Goal: Information Seeking & Learning: Learn about a topic

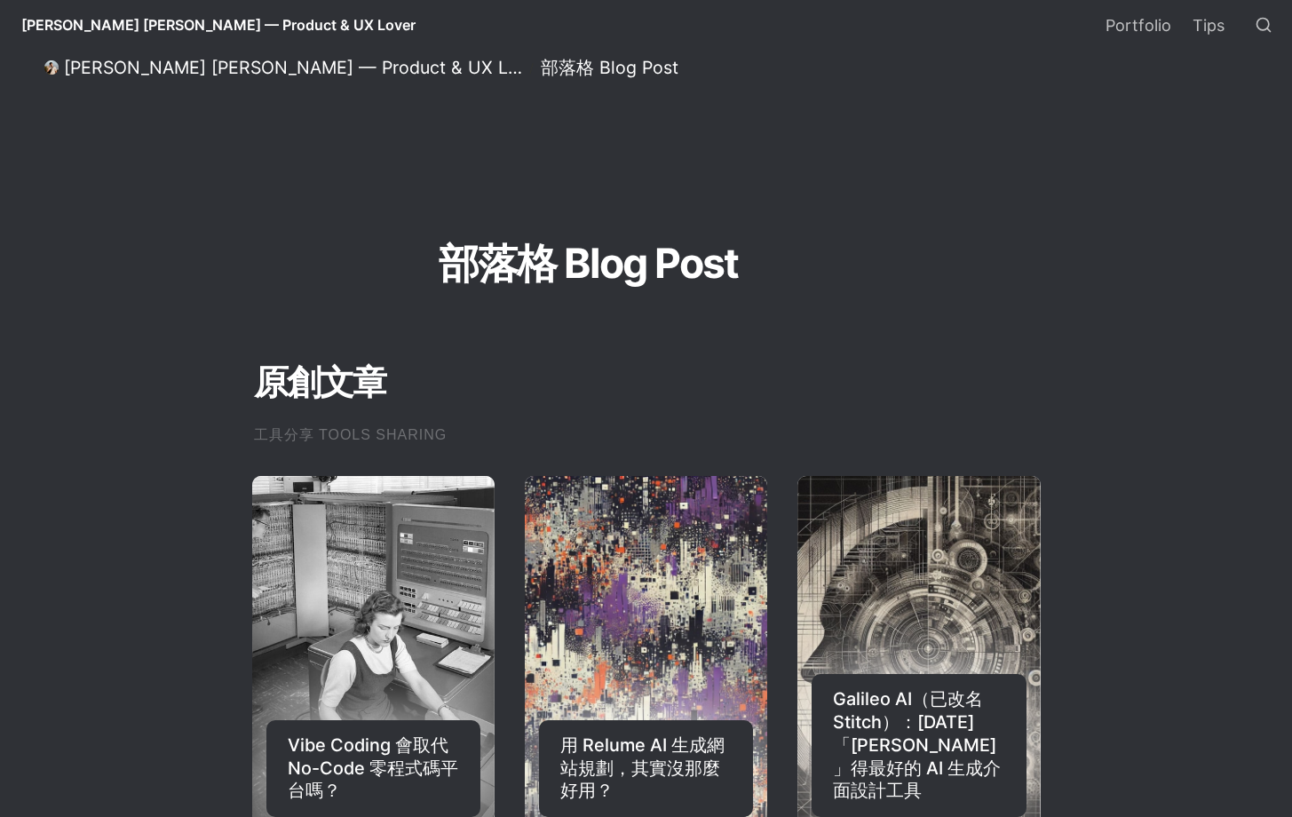
scroll to position [438, 0]
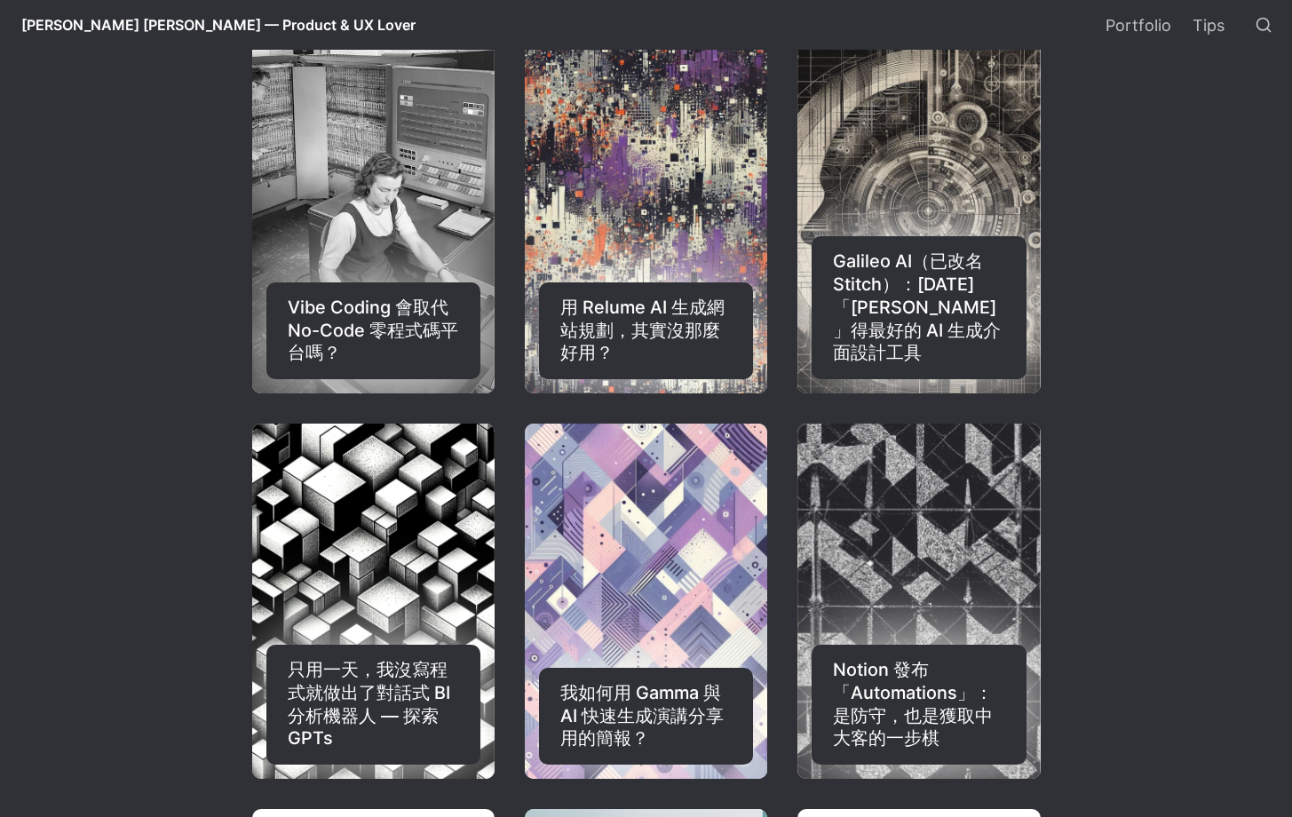
select select "言語翻訳ウィジェット"
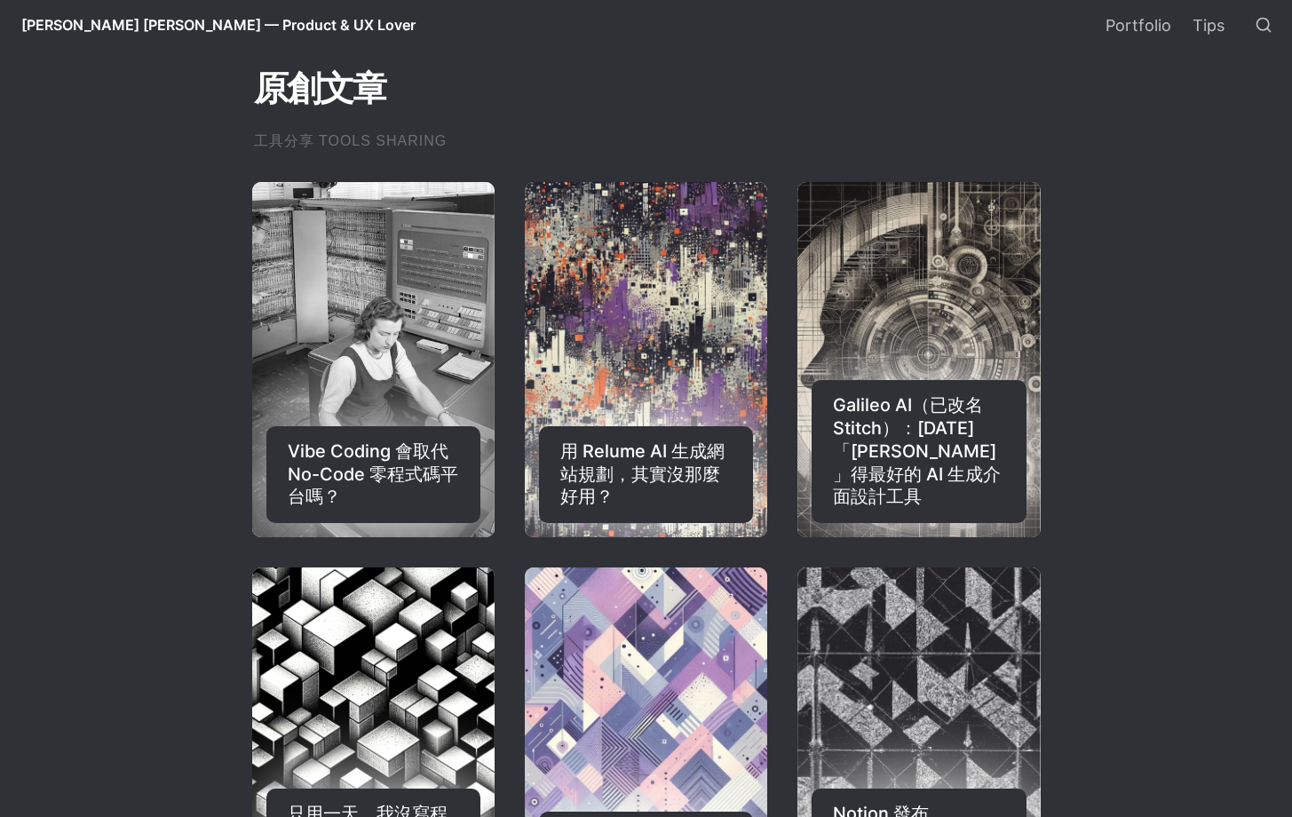
scroll to position [326, 0]
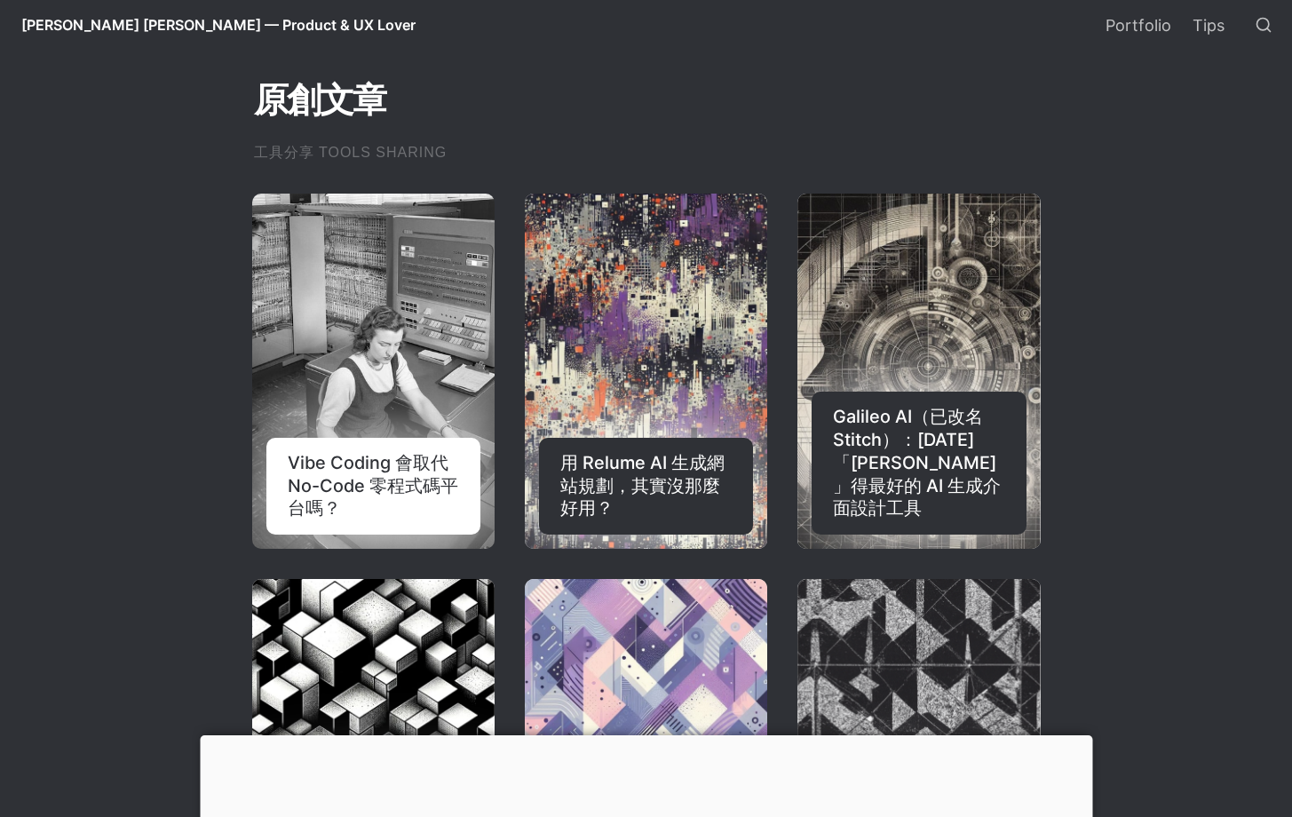
click at [391, 457] on div "Vibe Coding 會取代 No-Code 零程式碼平台嗎？" at bounding box center [373, 486] width 214 height 97
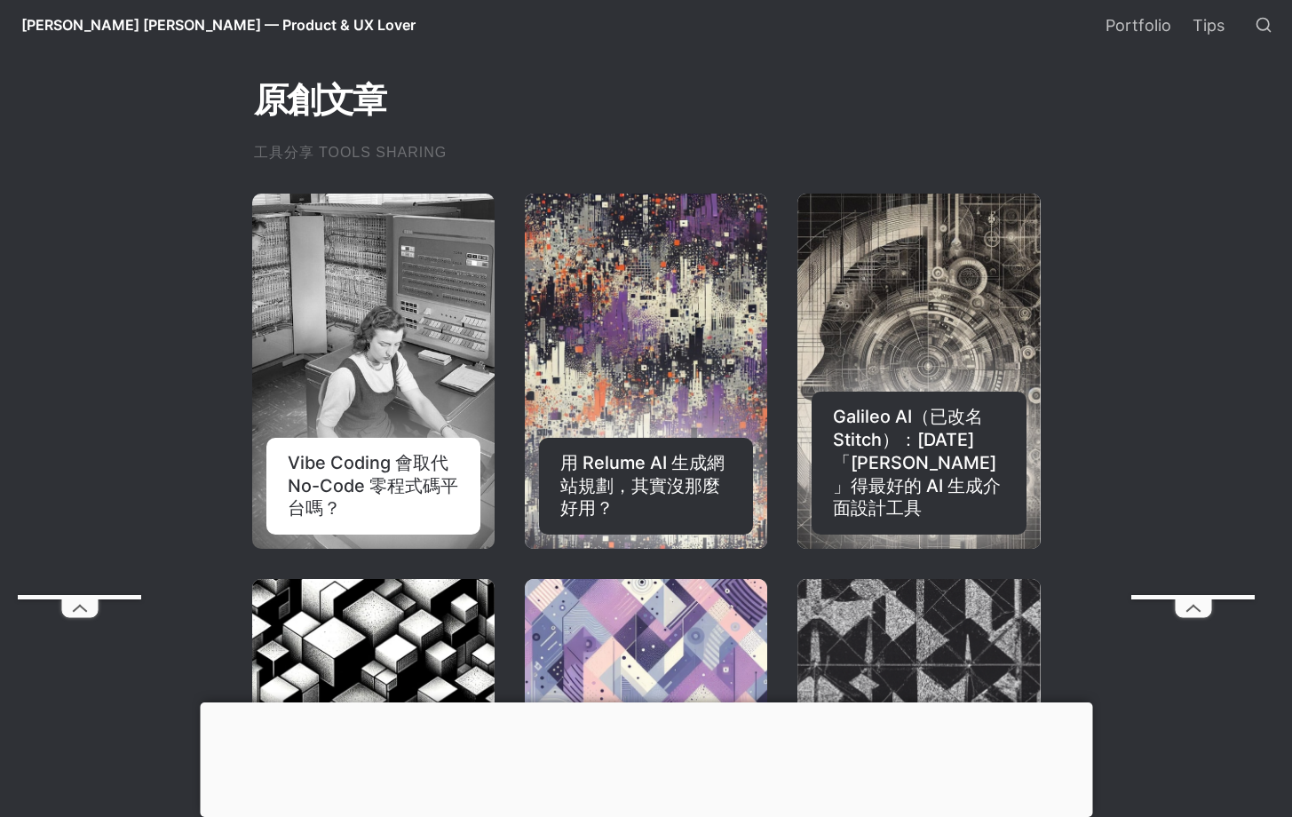
click at [408, 365] on link "Vibe Coding 會取代 No-Code 零程式碼平台嗎？" at bounding box center [373, 371] width 242 height 355
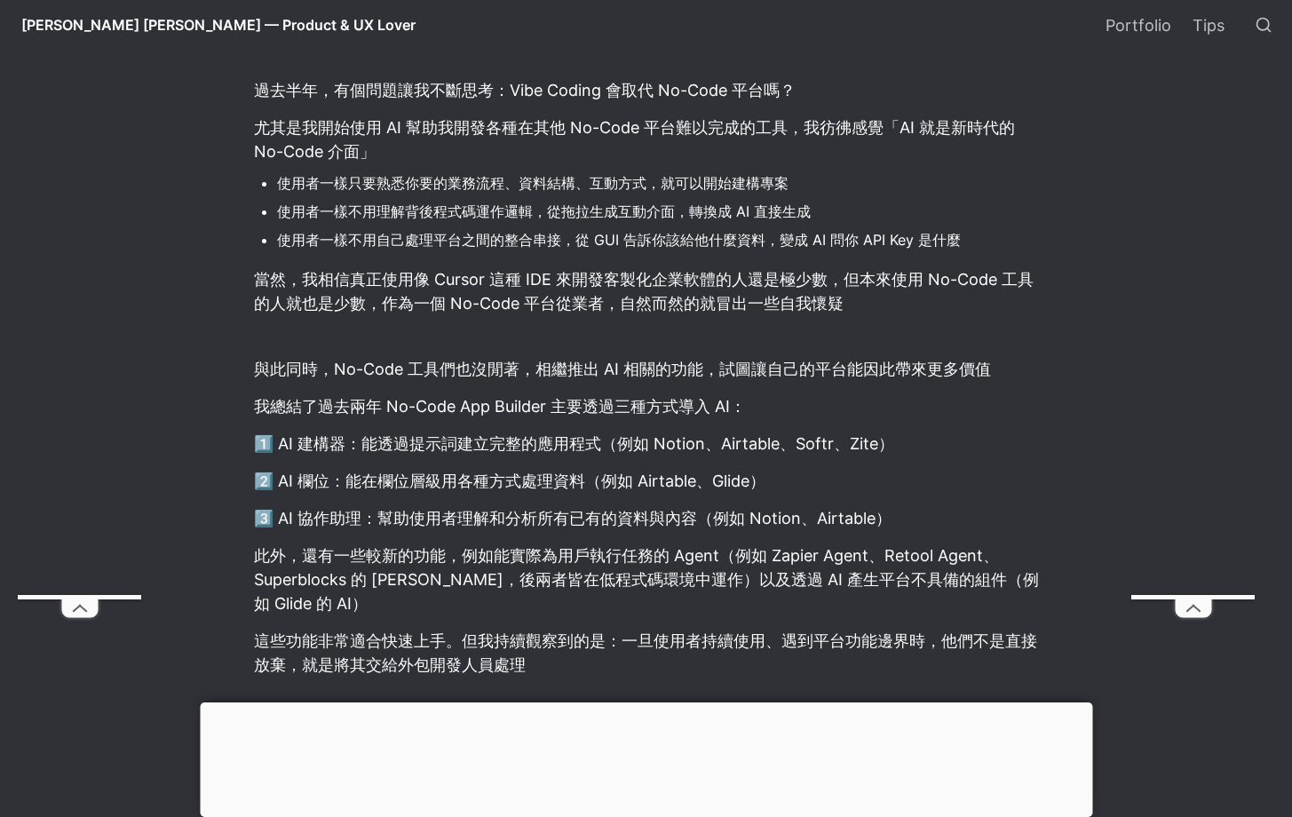
scroll to position [505, 0]
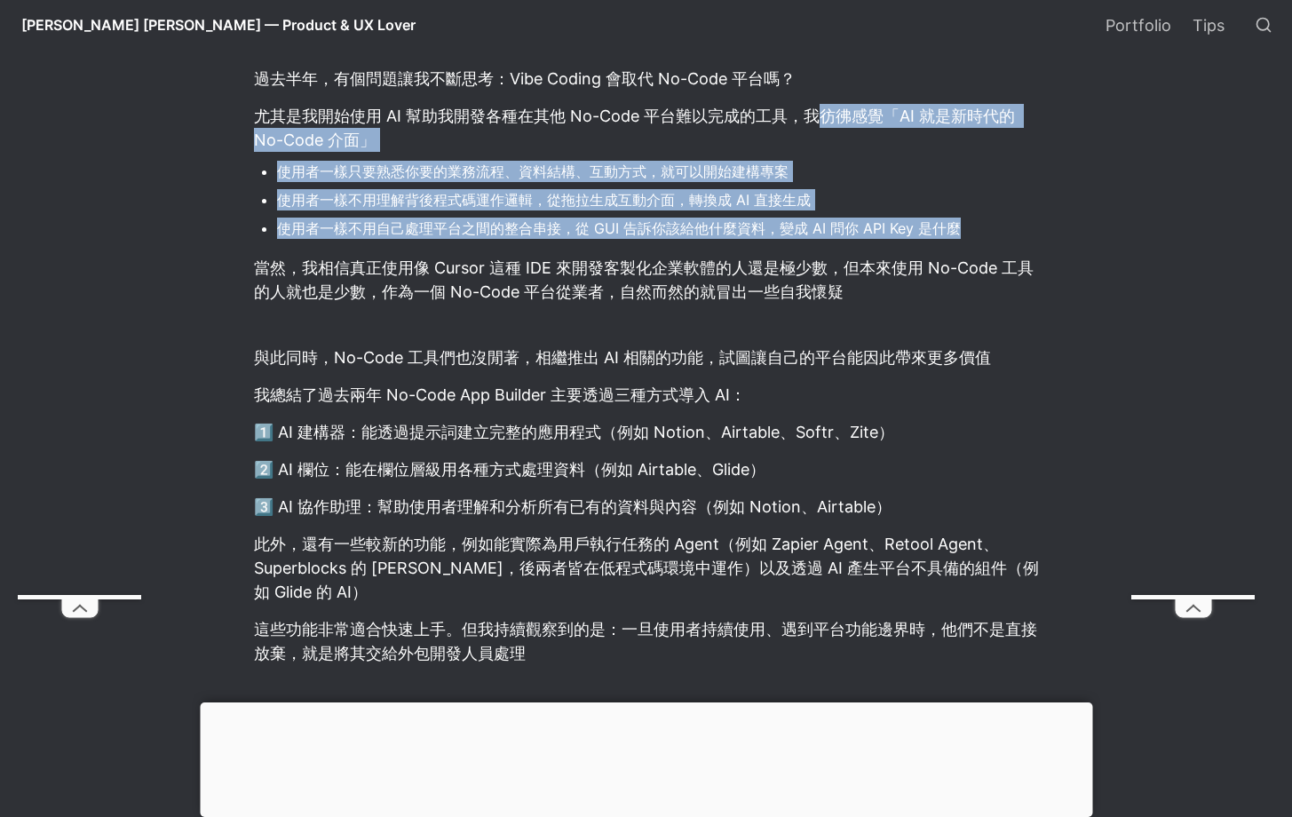
drag, startPoint x: 810, startPoint y: 118, endPoint x: 877, endPoint y: 254, distance: 151.7
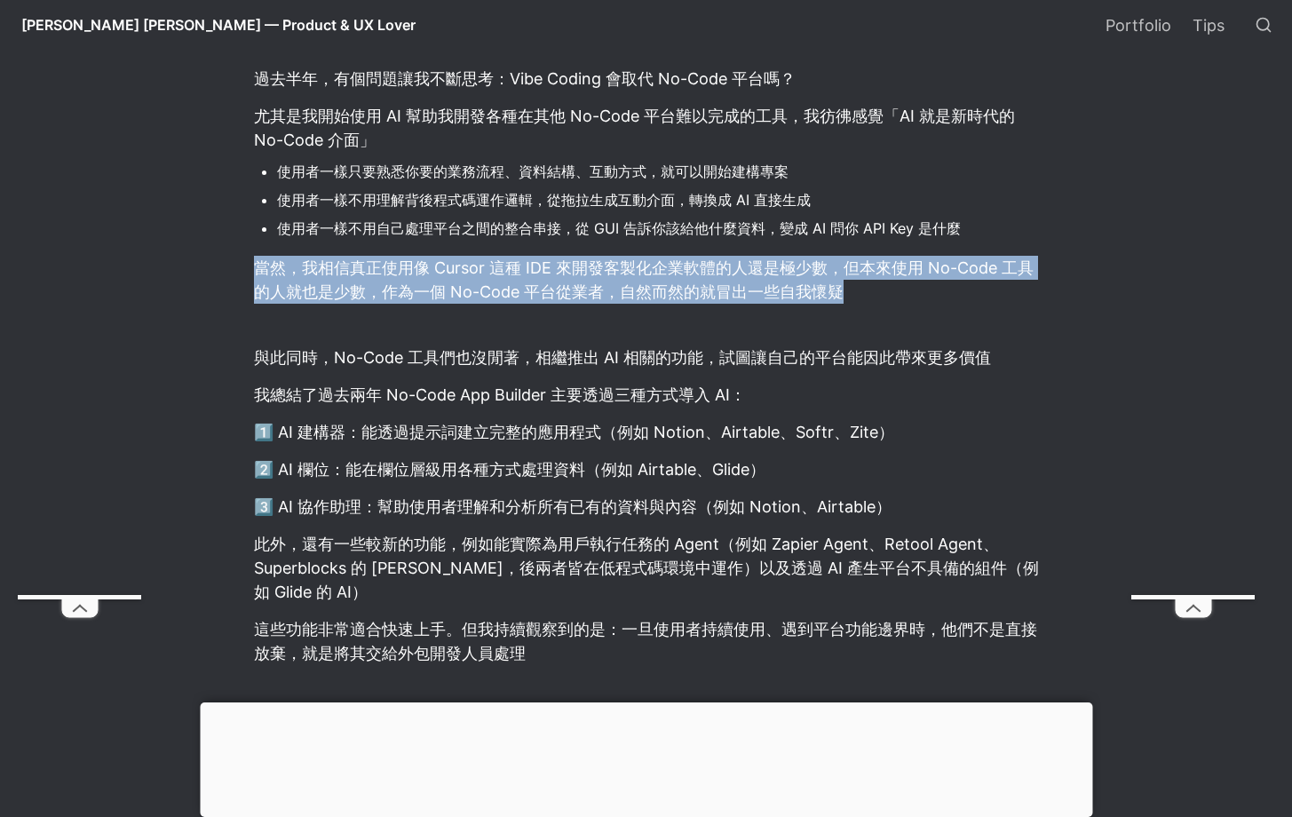
drag, startPoint x: 832, startPoint y: 242, endPoint x: 920, endPoint y: 295, distance: 102.3
click at [920, 295] on p "當然，我相信真正使用像 Cursor 這種 IDE 來開發客製化企業軟體的人還是極少數，但本來使用 No-Code 工具的人就也是少數，作為一個 No-Cod…" at bounding box center [646, 279] width 788 height 53
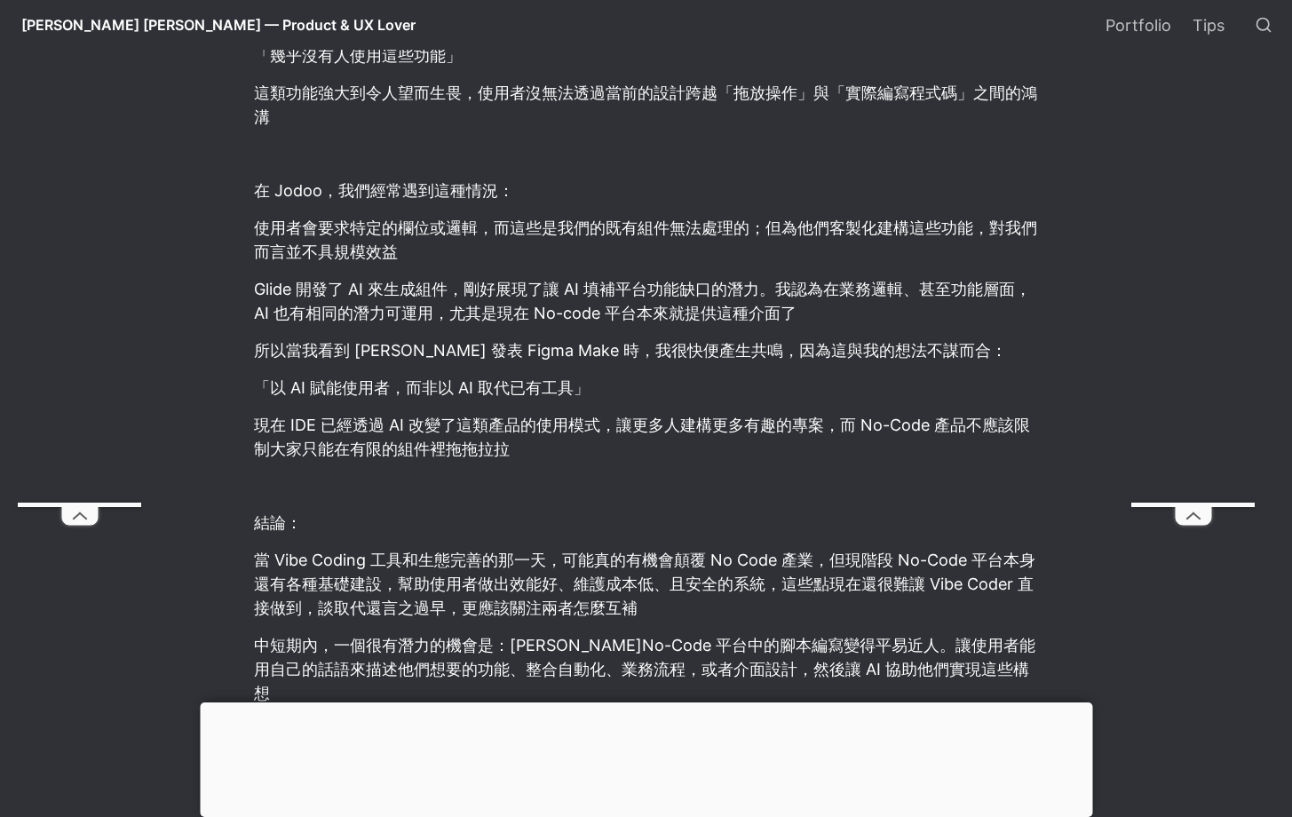
scroll to position [1225, 0]
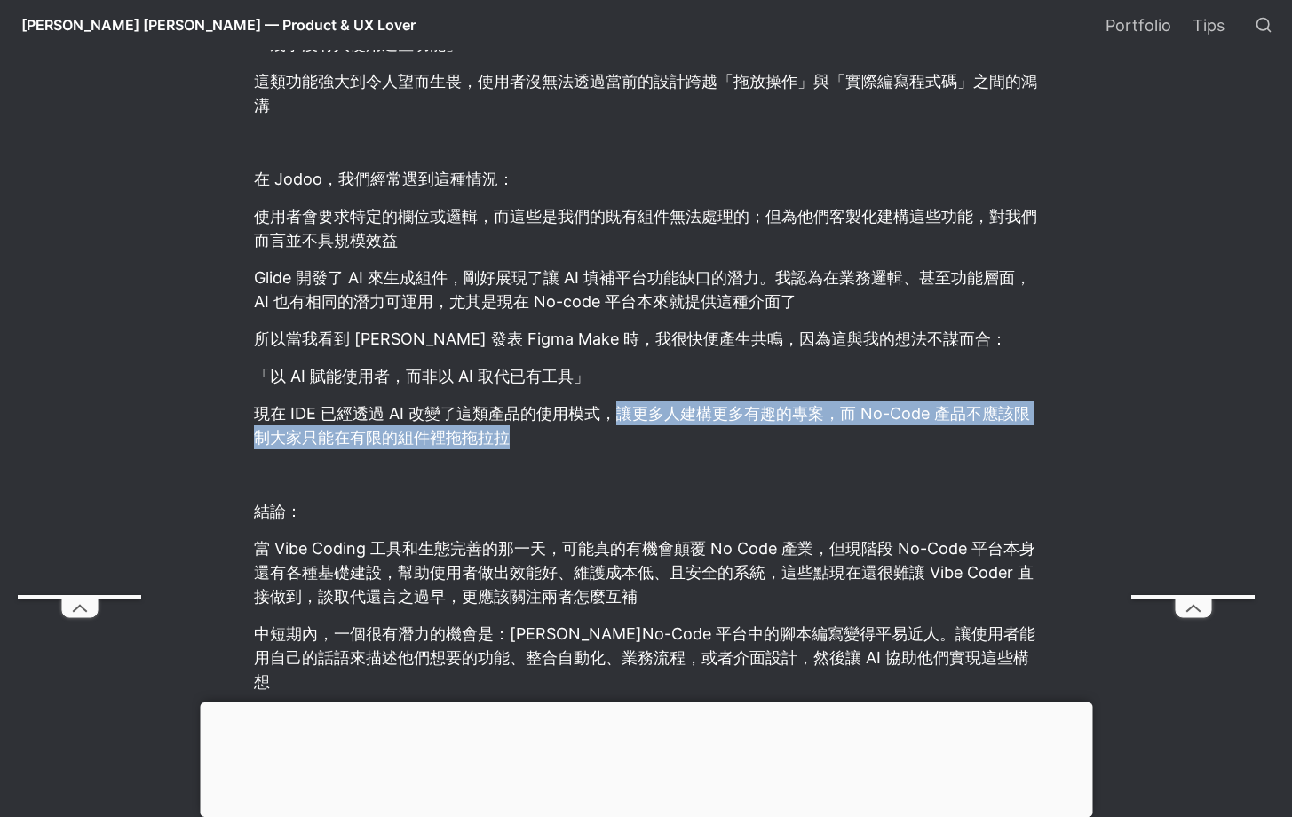
drag, startPoint x: 610, startPoint y: 416, endPoint x: 616, endPoint y: 443, distance: 27.3
click at [616, 443] on p "現在 IDE 已經透過 AI 改變了這類產品的使用模式，讓更多人建構更多有趣的專案，而 No-Code 產品不應該限制大家只能在有限的組件裡拖拖拉拉" at bounding box center [646, 425] width 788 height 53
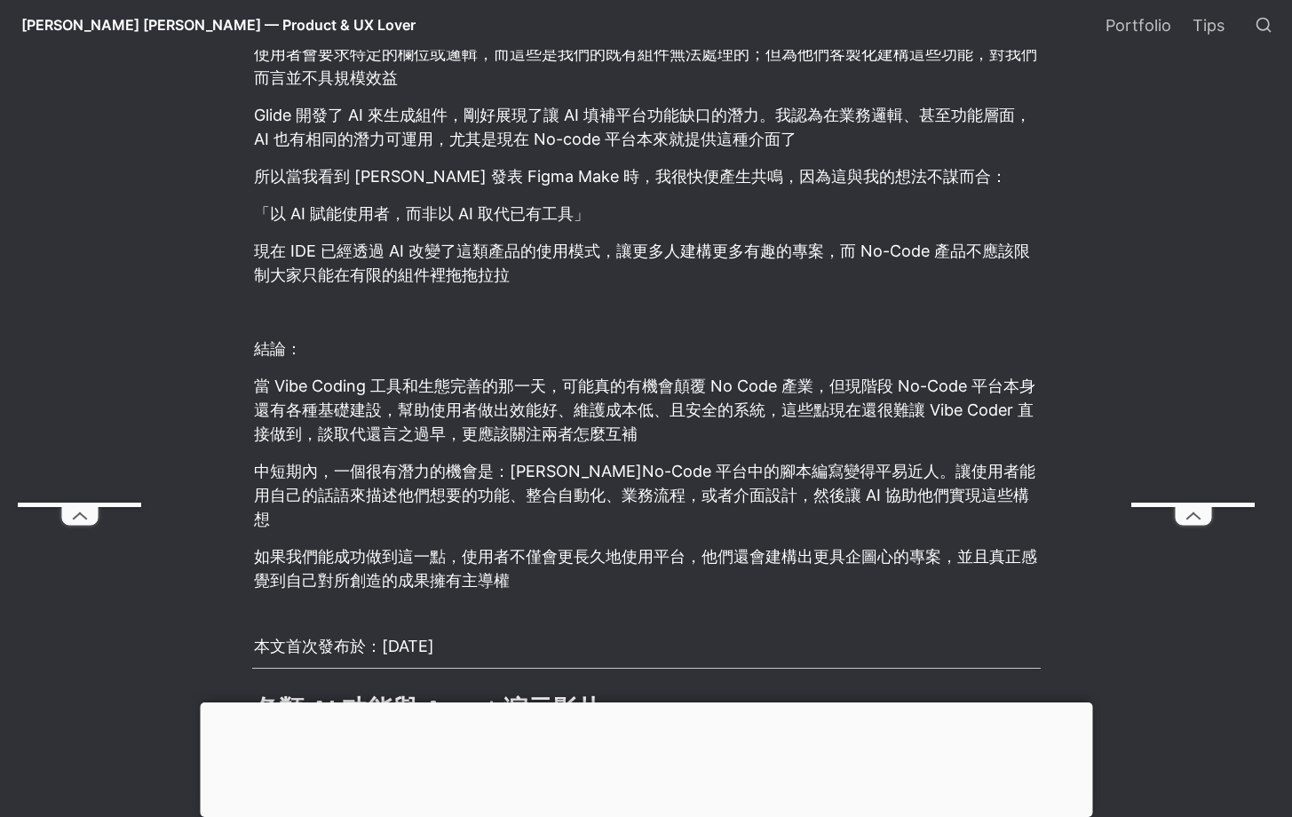
scroll to position [1399, 0]
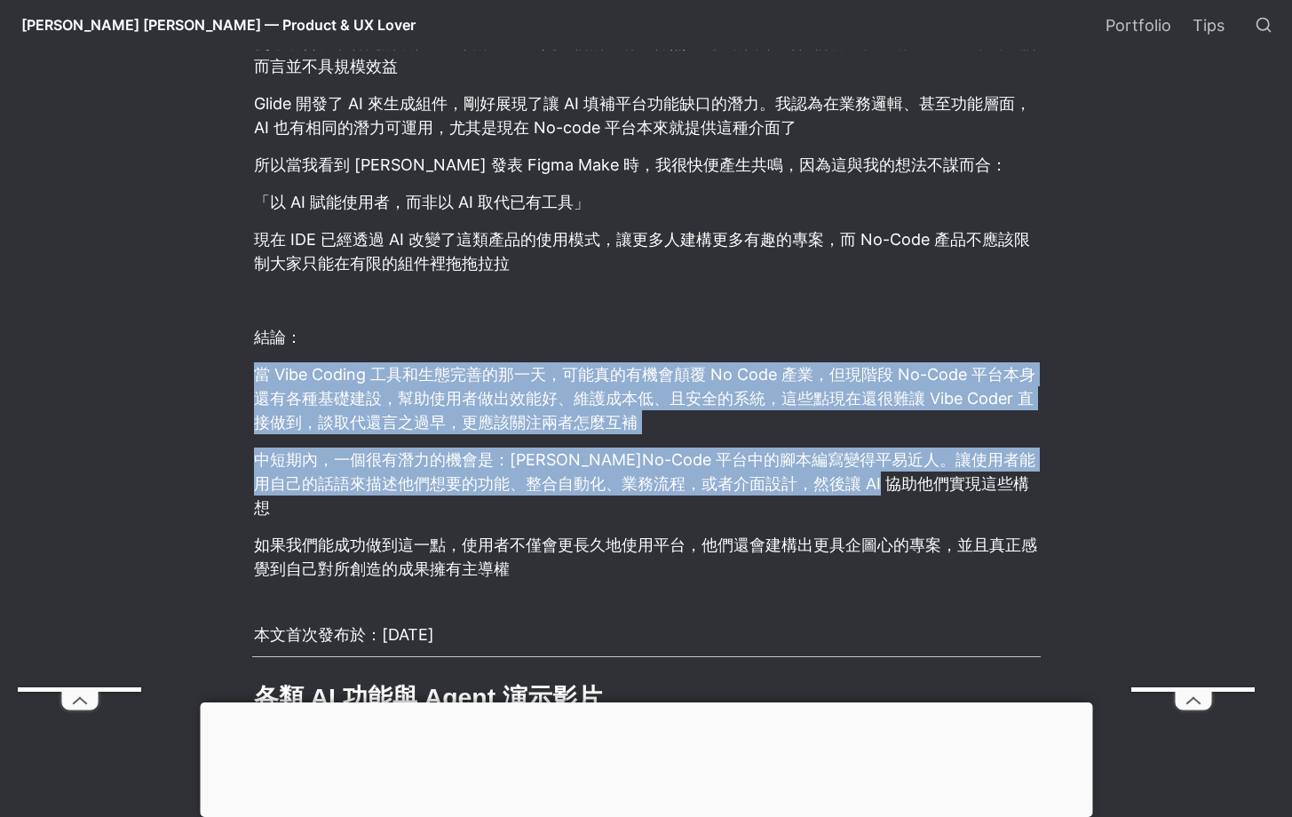
drag, startPoint x: 668, startPoint y: 360, endPoint x: 981, endPoint y: 489, distance: 337.9
click at [981, 489] on article "如果做對，Vibe Coding 能幫助 No-Code 工具走得更長久 過去半年，有個問題讓我不斷思考：Vibe Coding 會取代 No-Code 平台…" at bounding box center [646, 768] width 959 height 3345
click at [978, 483] on p "中短期內，一個很有潛力的機會是：[PERSON_NAME]No-Code 平台中的腳本編寫變得平易近人。讓使用者能用自己的話語來描述他們想要的功能、整合自動化…" at bounding box center [646, 483] width 788 height 77
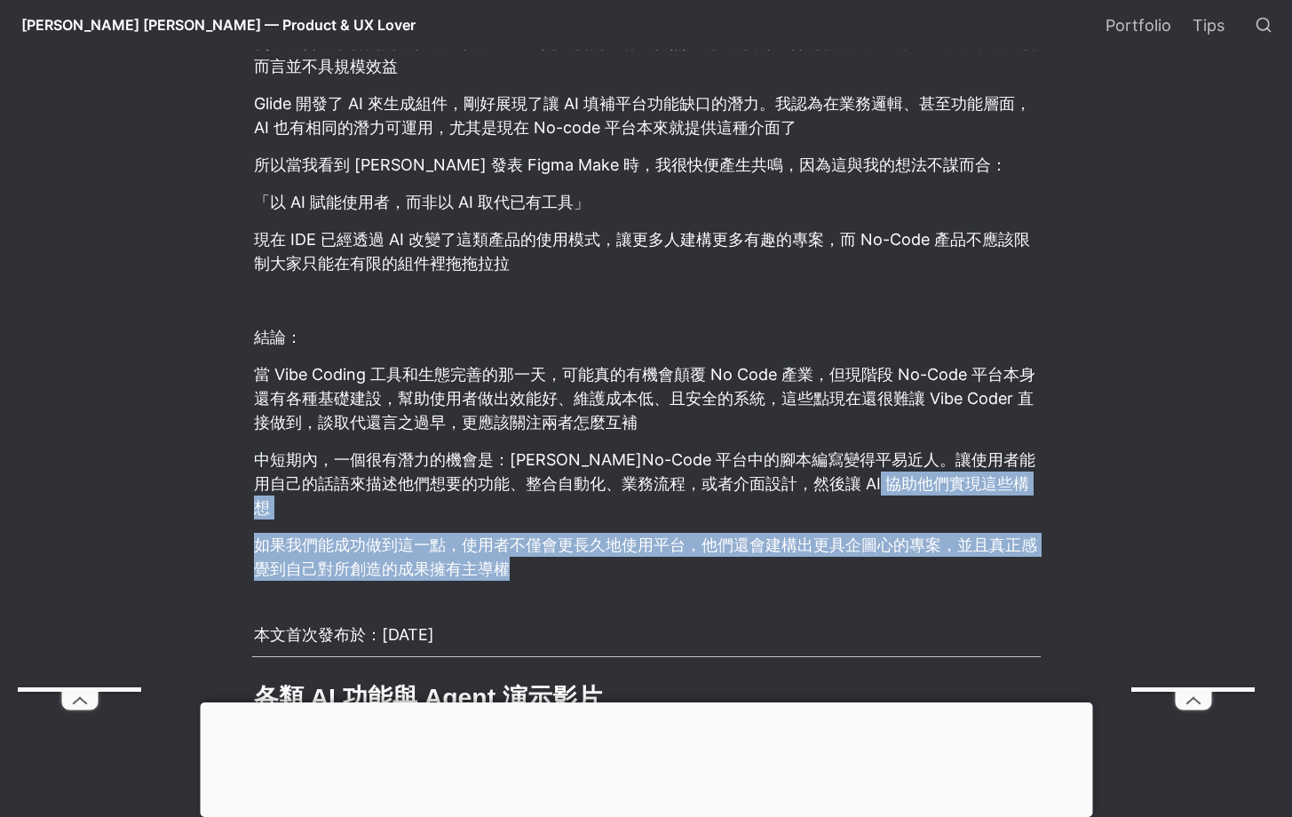
drag, startPoint x: 976, startPoint y: 481, endPoint x: 652, endPoint y: 564, distance: 335.2
click at [652, 564] on article "如果做對，Vibe Coding 能幫助 No-Code 工具走得更長久 過去半年，有個問題讓我不斷思考：Vibe Coding 會取代 No-Code 平台…" at bounding box center [646, 768] width 959 height 3345
click at [657, 554] on p "如果我們能成功做到這一點，使用者不僅會更長久地使用平台，他們還會建構出更具企圖心的專案，並且真正感覺到自己對所創造的成果擁有主導權" at bounding box center [646, 556] width 788 height 53
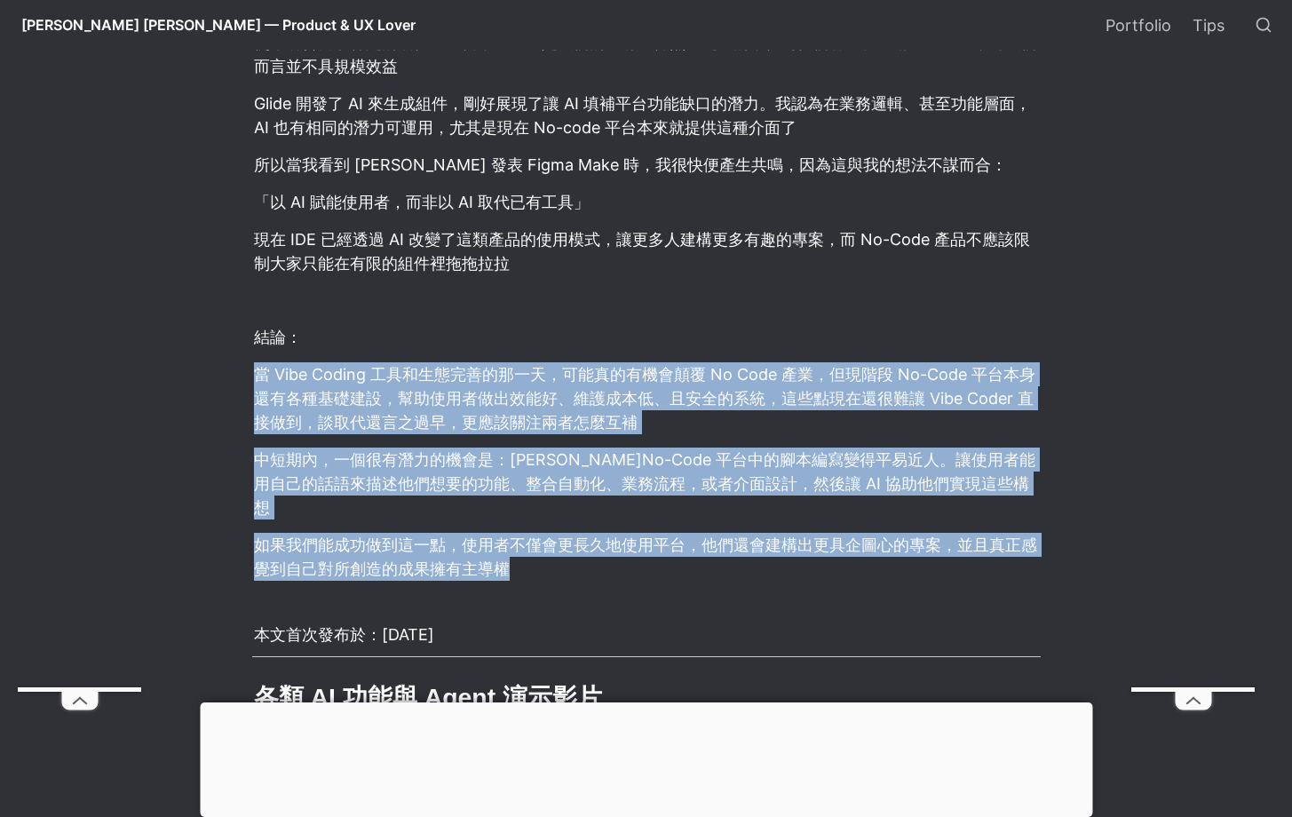
drag, startPoint x: 688, startPoint y: 510, endPoint x: 834, endPoint y: 336, distance: 227.4
click at [834, 336] on article "如果做對，Vibe Coding 能幫助 No-Code 工具走得更長久 過去半年，有個問題讓我不斷思考：Vibe Coding 會取代 No-Code 平台…" at bounding box center [646, 768] width 959 height 3345
click at [834, 336] on p "結論：" at bounding box center [646, 336] width 788 height 29
drag, startPoint x: 834, startPoint y: 336, endPoint x: 678, endPoint y: 542, distance: 259.2
click at [678, 542] on article "如果做對，Vibe Coding 能幫助 No-Code 工具走得更長久 過去半年，有個問題讓我不斷思考：Vibe Coding 會取代 No-Code 平台…" at bounding box center [646, 768] width 959 height 3345
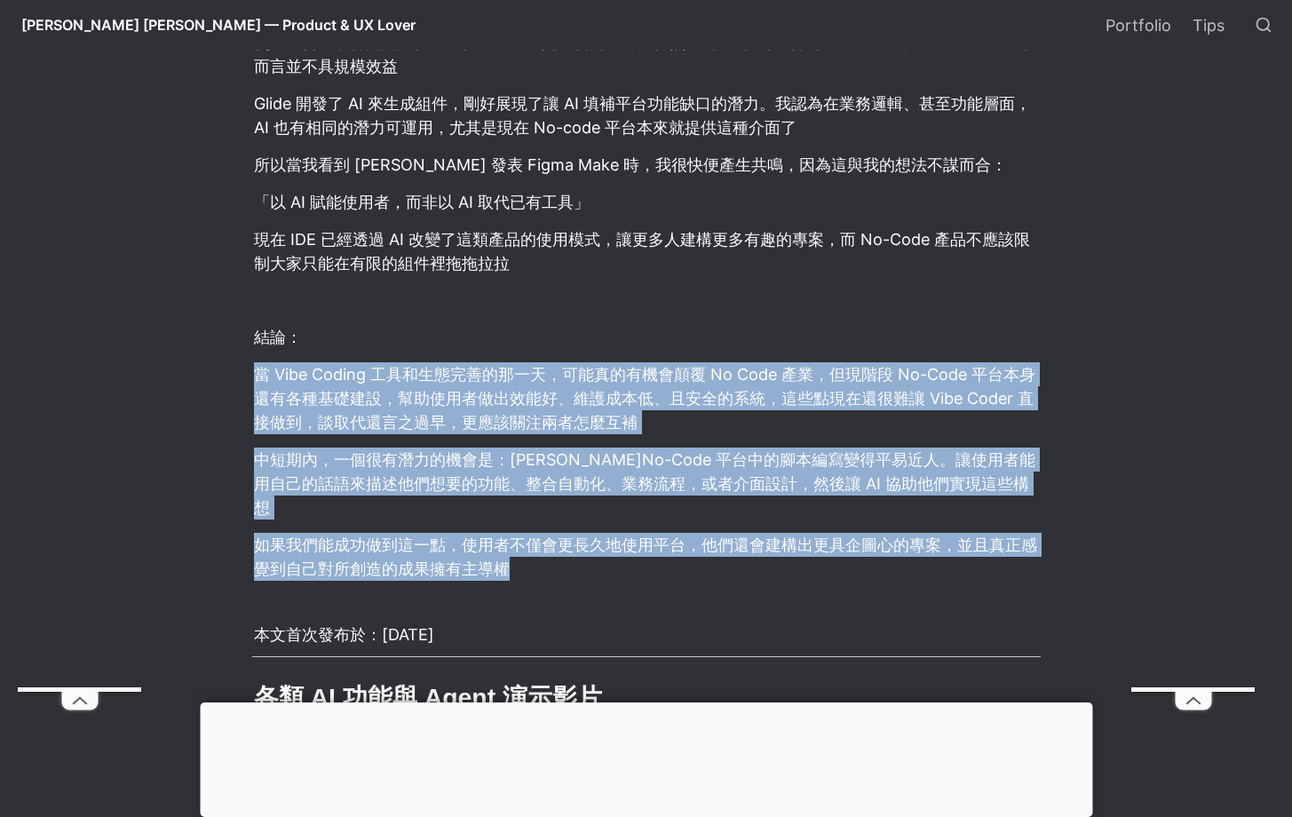
click at [678, 542] on p "如果我們能成功做到這一點，使用者不僅會更長久地使用平台，他們還會建構出更具企圖心的專案，並且真正感覺到自己對所創造的成果擁有主導權" at bounding box center [646, 556] width 788 height 53
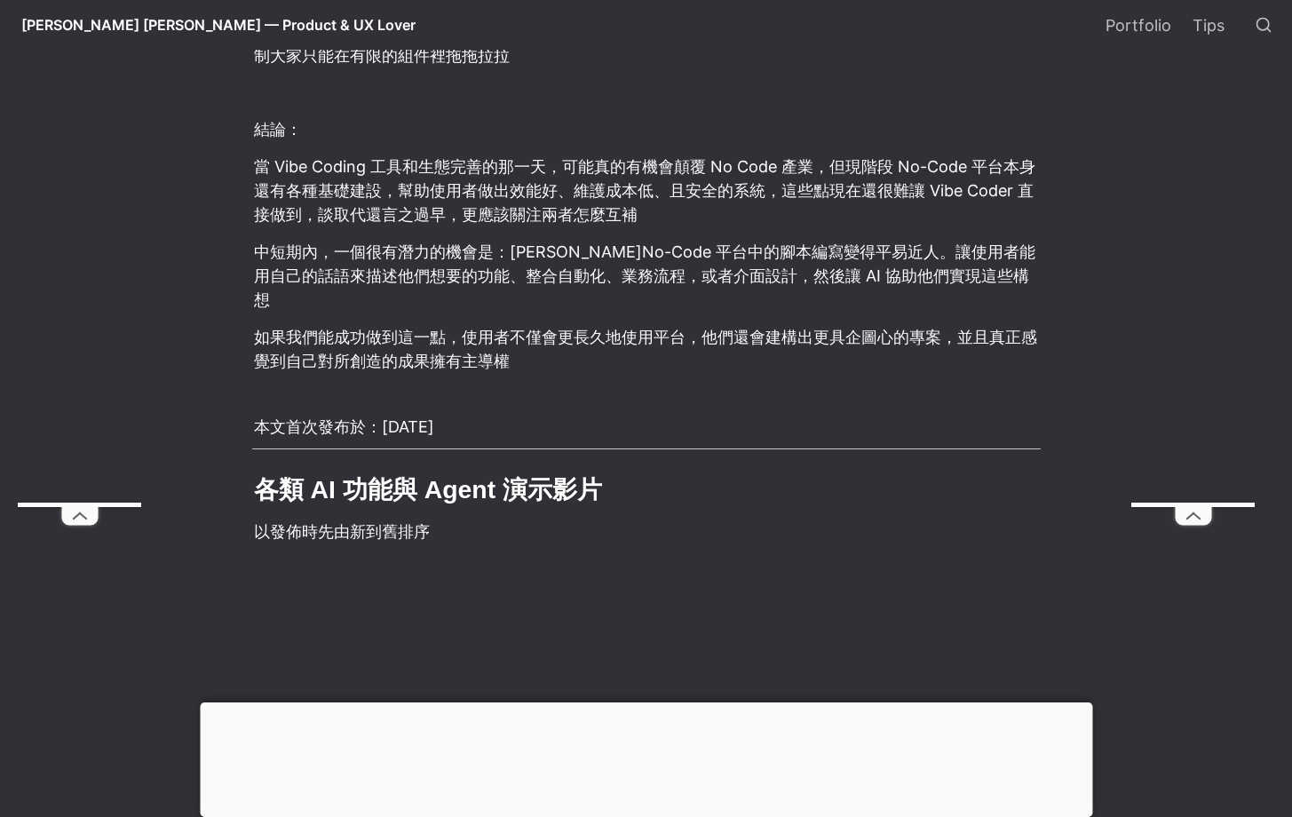
scroll to position [1906, 0]
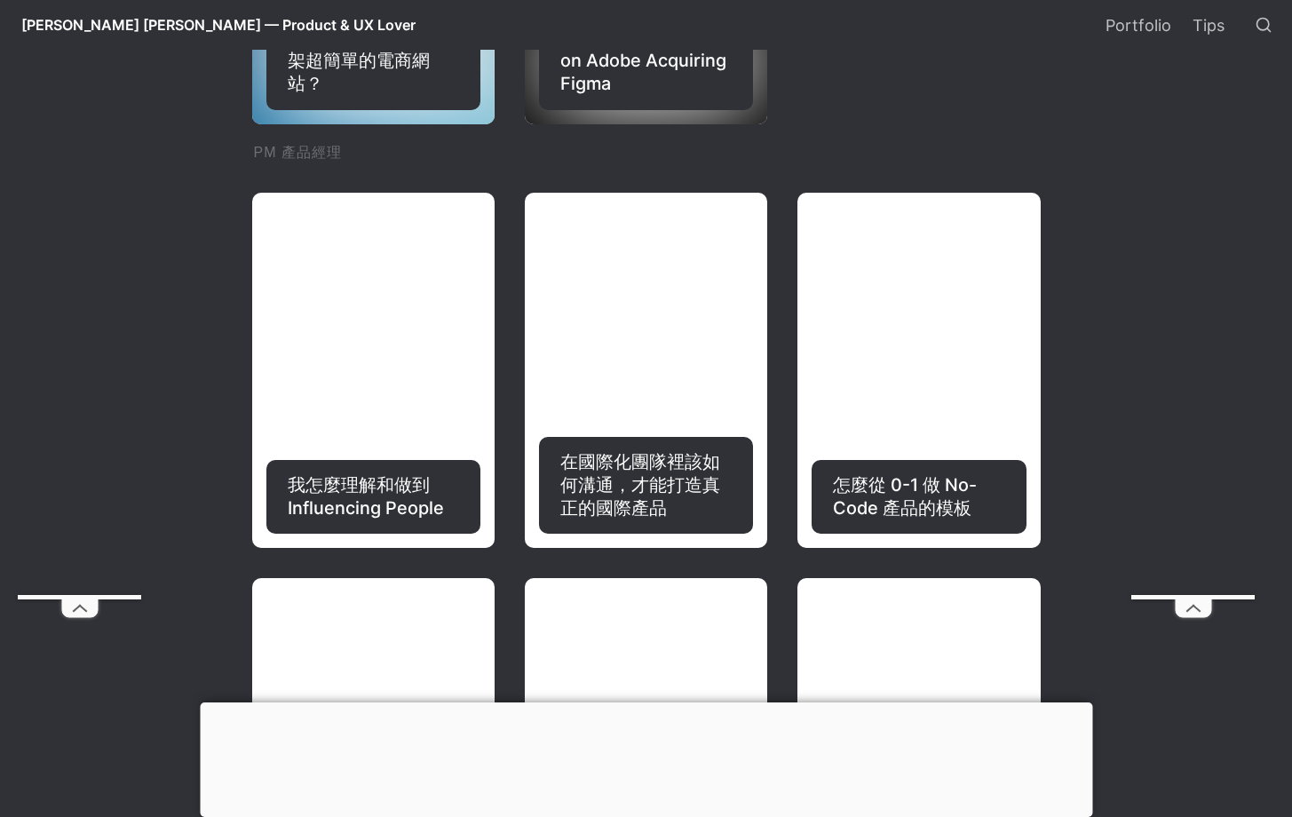
scroll to position [326, 0]
